Goal: Task Accomplishment & Management: Use online tool/utility

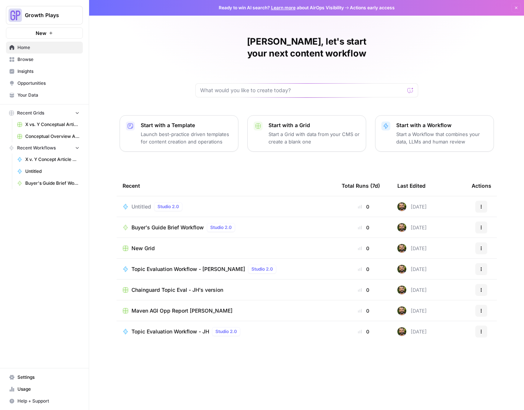
click at [36, 121] on span "X vs. Y Conceptual Articles" at bounding box center [52, 124] width 54 height 7
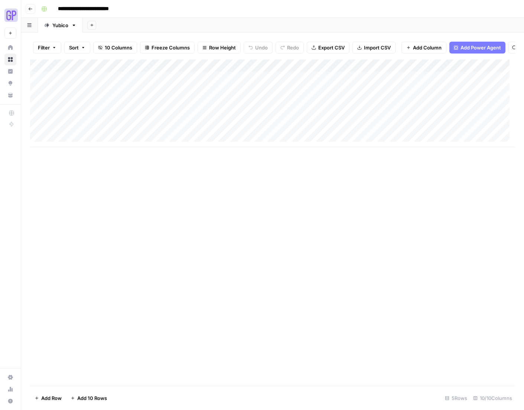
click at [242, 71] on div "Add Column" at bounding box center [272, 103] width 485 height 88
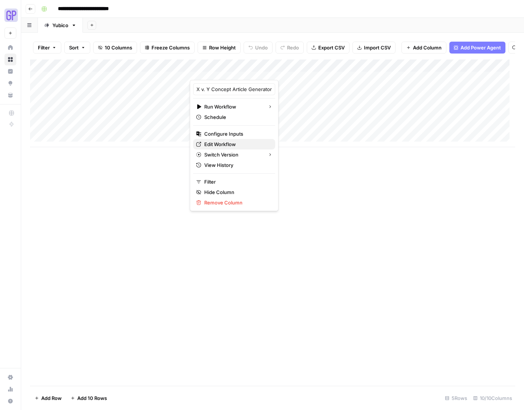
click at [229, 145] on span "Edit Workflow" at bounding box center [236, 143] width 65 height 7
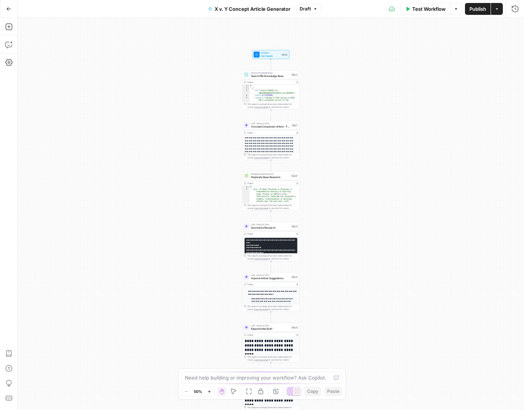
click at [276, 137] on p "**********" at bounding box center [270, 154] width 50 height 35
click at [293, 126] on div "Step 1" at bounding box center [295, 124] width 7 height 3
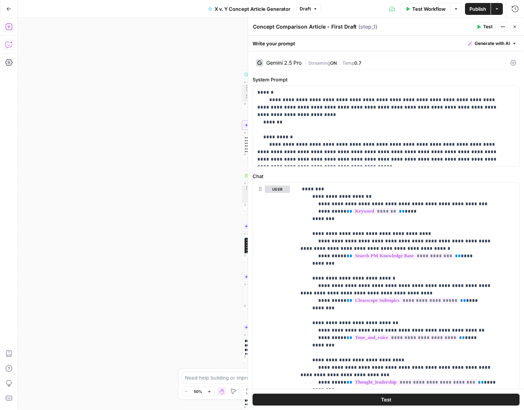
click at [7, 5] on button "Go Back" at bounding box center [8, 8] width 13 height 13
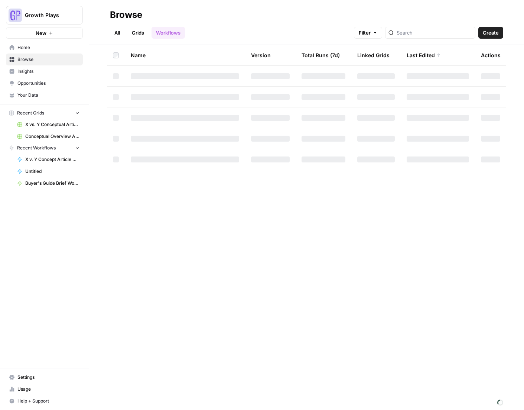
click at [23, 92] on span "Your Data" at bounding box center [48, 95] width 62 height 7
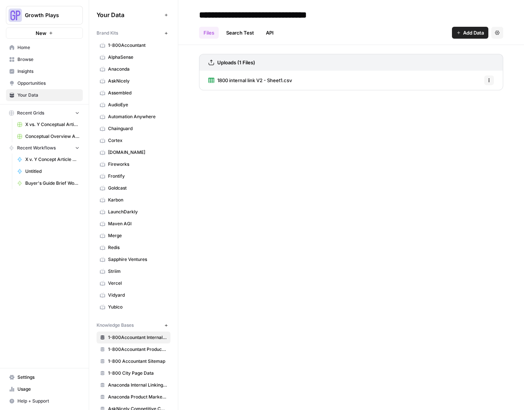
click at [124, 285] on span "Vercel" at bounding box center [137, 283] width 59 height 7
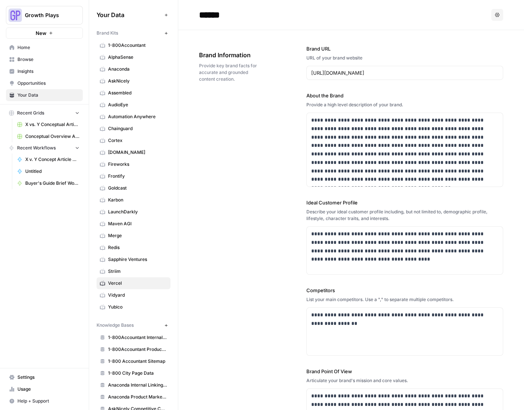
click at [164, 31] on icon "button" at bounding box center [166, 33] width 4 height 4
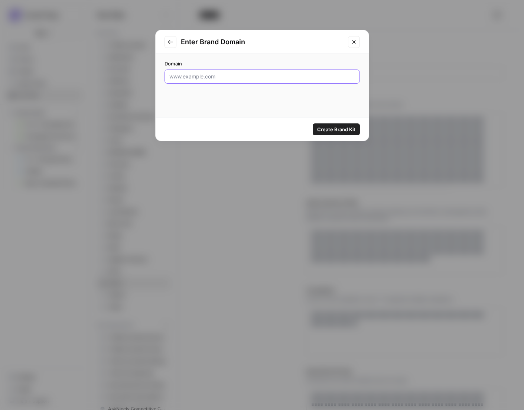
click at [205, 76] on input "Domain" at bounding box center [262, 76] width 186 height 7
paste input "[URL][DOMAIN_NAME]"
type input "[URL][DOMAIN_NAME]"
click at [332, 129] on span "Create Brand Kit" at bounding box center [336, 129] width 38 height 7
